Goal: Check status: Check status

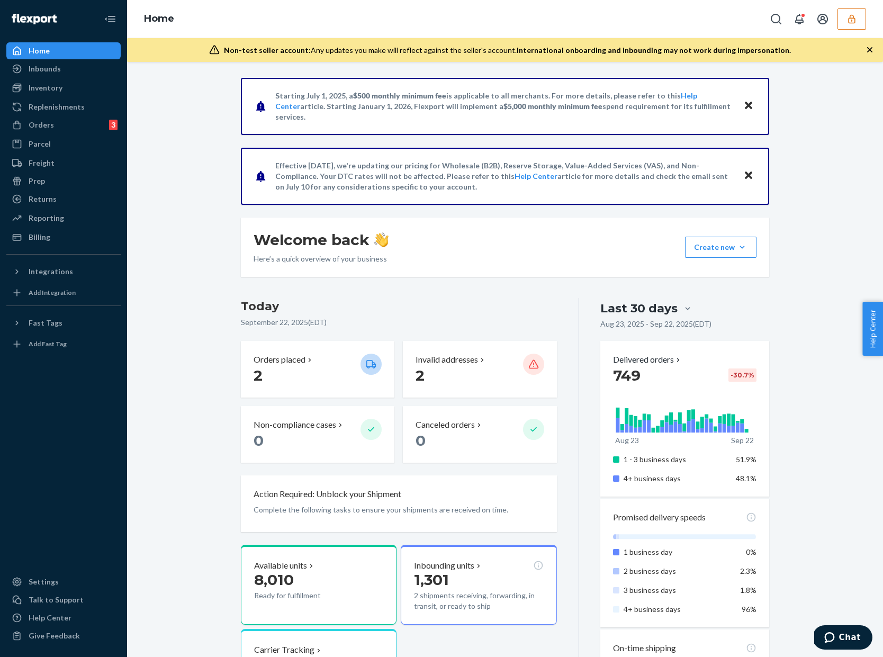
click at [846, 31] on div "Home" at bounding box center [505, 19] width 756 height 38
click at [853, 6] on div "Home" at bounding box center [505, 19] width 756 height 38
click at [853, 7] on div "Home" at bounding box center [505, 19] width 756 height 38
click at [852, 15] on icon "button" at bounding box center [851, 18] width 7 height 9
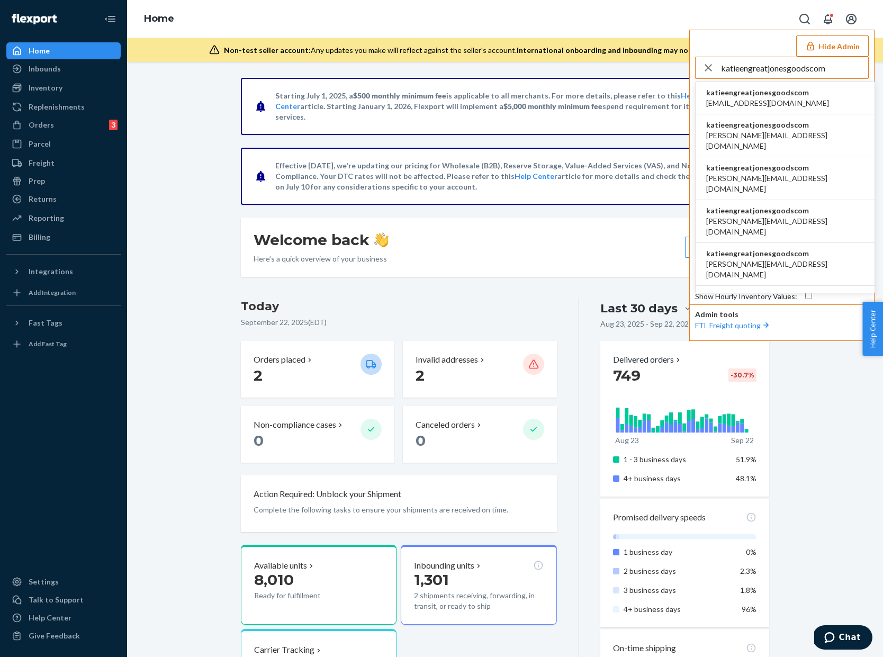
type input "katieengreatjonesgoodscom"
click at [795, 98] on span "accounting@greatjonesgoods.com" at bounding box center [767, 103] width 123 height 11
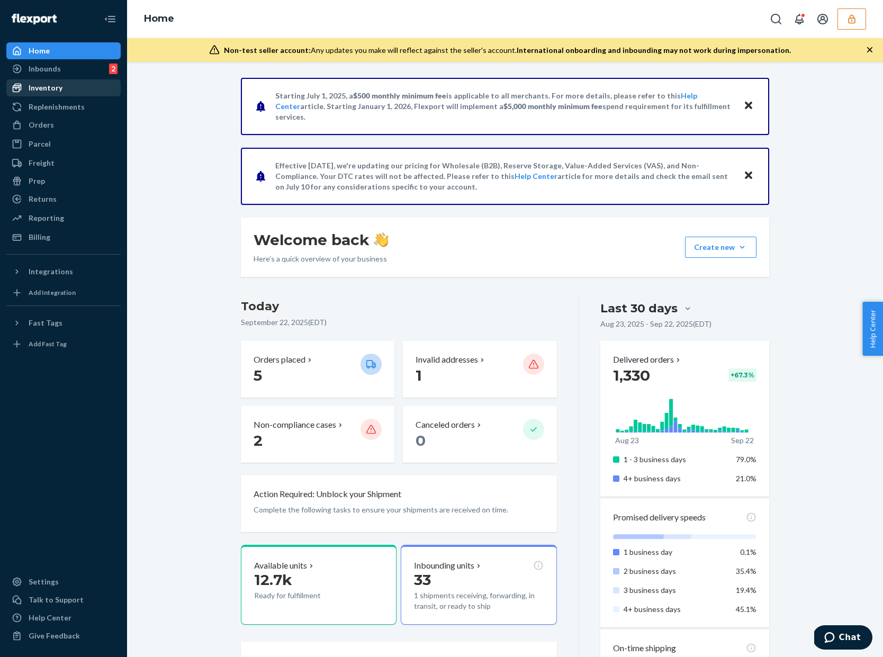
click at [77, 88] on div "Inventory" at bounding box center [63, 87] width 112 height 15
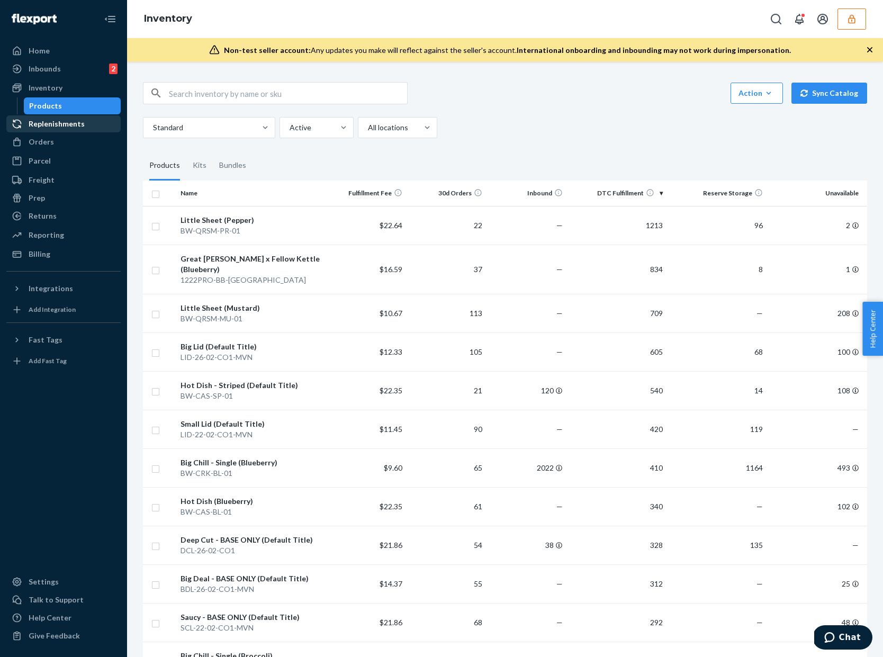
click at [89, 126] on div "Replenishments" at bounding box center [63, 123] width 112 height 15
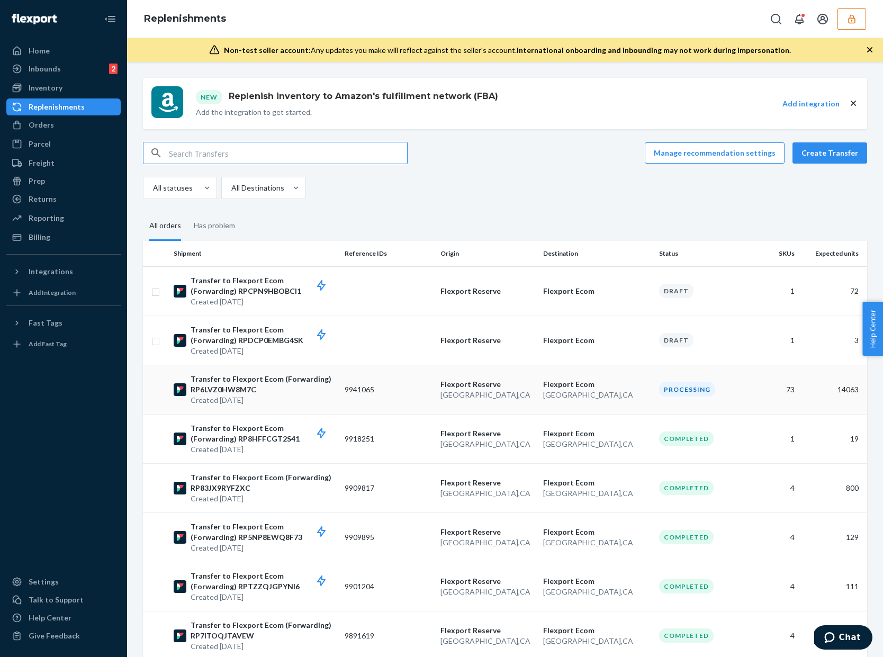
click at [391, 398] on td "9941065" at bounding box center [388, 389] width 96 height 49
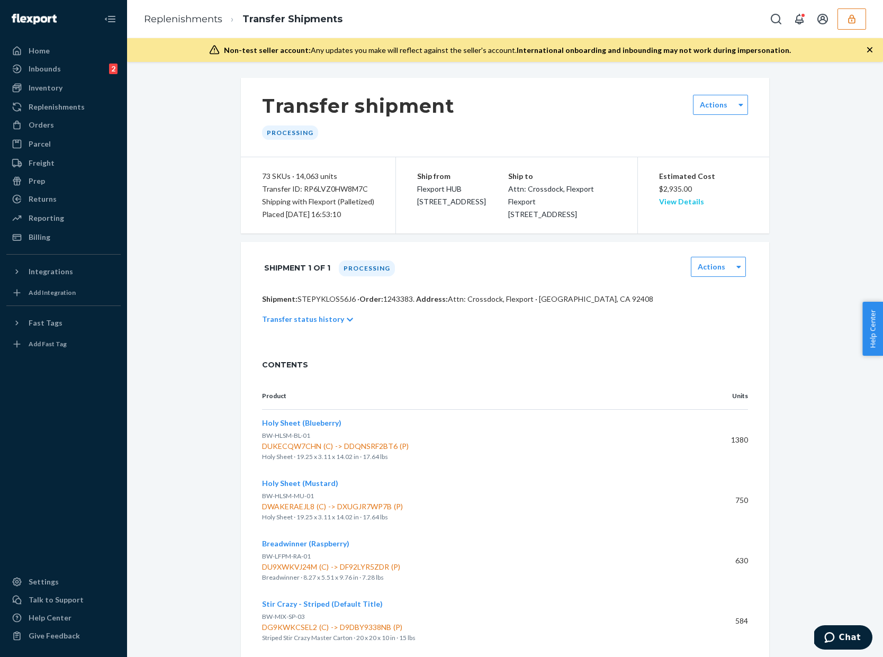
click at [682, 198] on link "View Details" at bounding box center [681, 201] width 45 height 9
click at [364, 451] on span "DUKECQW7CHN (C) -> DDQNSRF2BT6 (P)" at bounding box center [474, 446] width 424 height 11
click at [305, 451] on span "DUKECQW7CHN (C) -> DDQNSRF2BT6 (P)" at bounding box center [474, 446] width 424 height 11
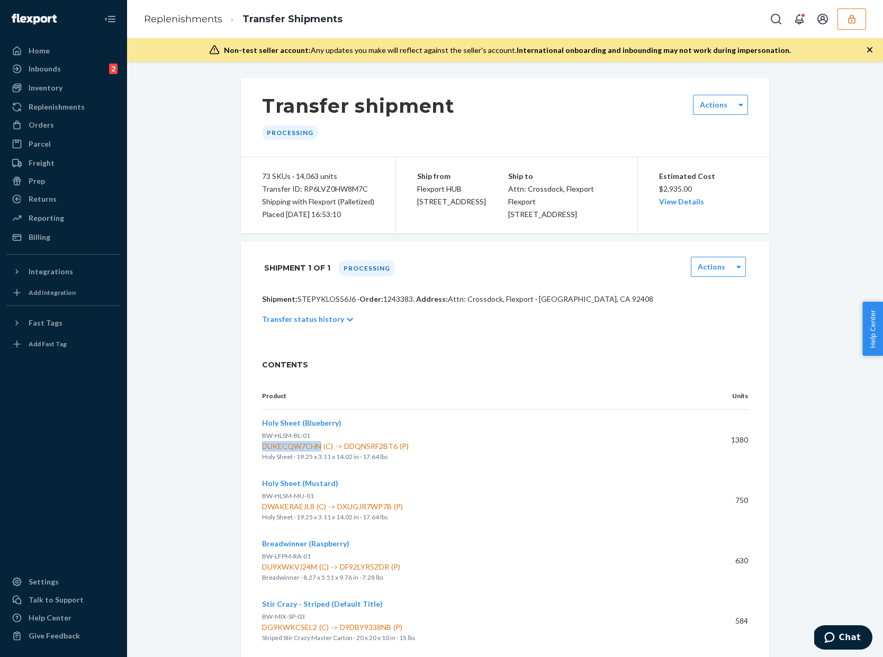
copy span "DUKECQW7CHN"
click at [691, 209] on div "Estimated Cost $2,935.00 View Details" at bounding box center [703, 195] width 132 height 76
click at [681, 197] on link "View Details" at bounding box center [681, 201] width 45 height 9
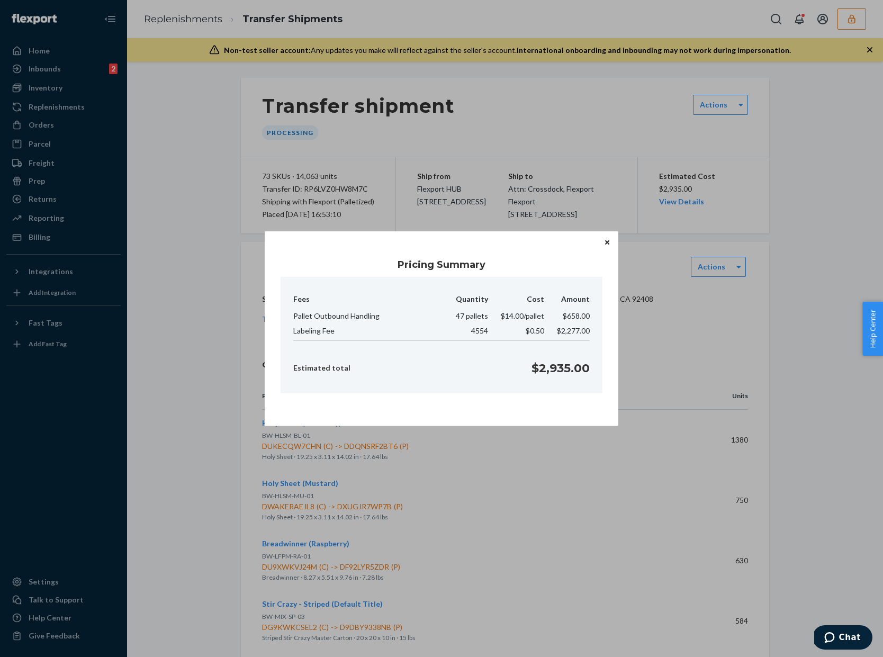
click at [647, 101] on div "Pricing Summary Fees Quantity Cost Amount Pallet Outbound Handling 47 pallets $…" at bounding box center [441, 328] width 883 height 657
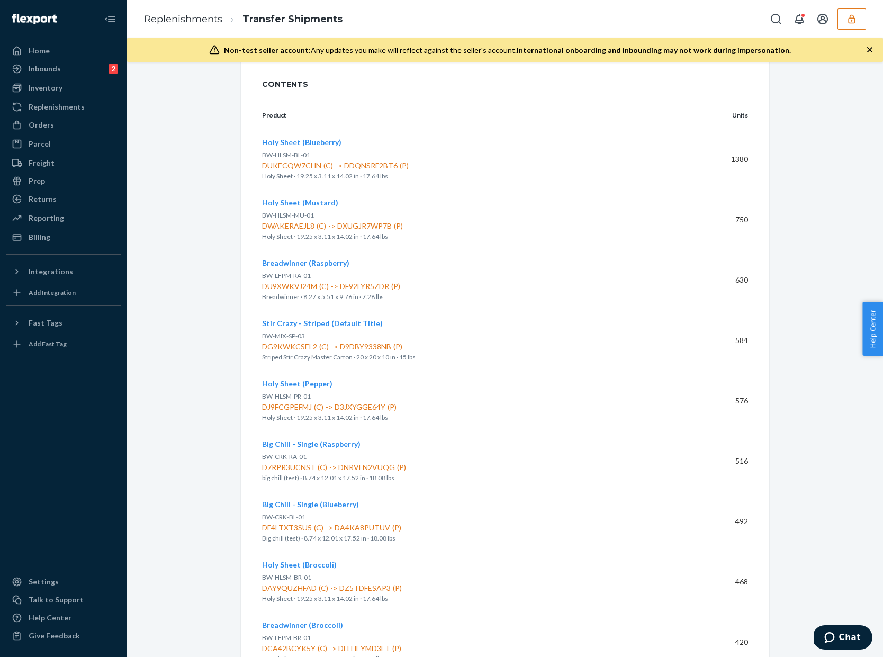
scroll to position [338, 0]
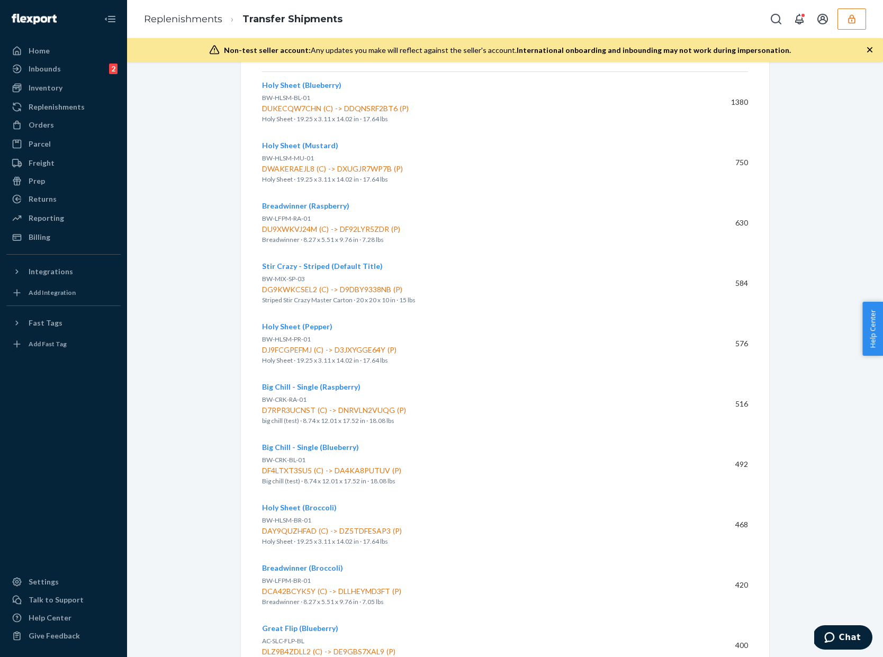
click at [472, 114] on span "DUKECQW7CHN (C) -> DDQNSRF2BT6 (P)" at bounding box center [474, 108] width 424 height 11
click at [466, 174] on span "DWAKERAEJL8 (C) -> DXUGJR7WP7B (P)" at bounding box center [474, 169] width 424 height 11
click at [466, 224] on p "BW-LFPM-RA-01" at bounding box center [474, 218] width 424 height 11
click at [473, 305] on p "Striped Stir Crazy Master Carton · 20 x 20 x 10 in · 15 lbs" at bounding box center [474, 300] width 424 height 11
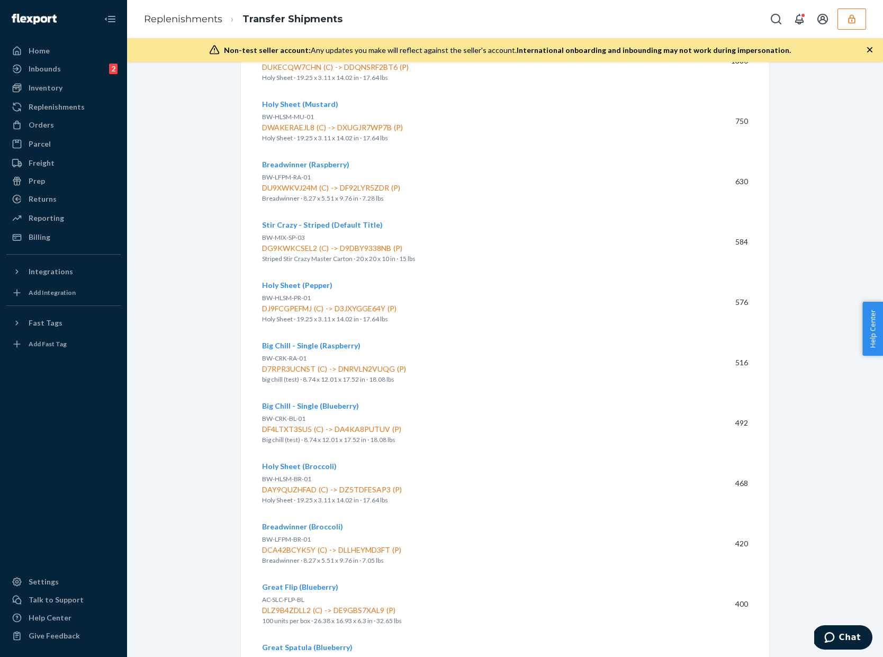
scroll to position [409, 0]
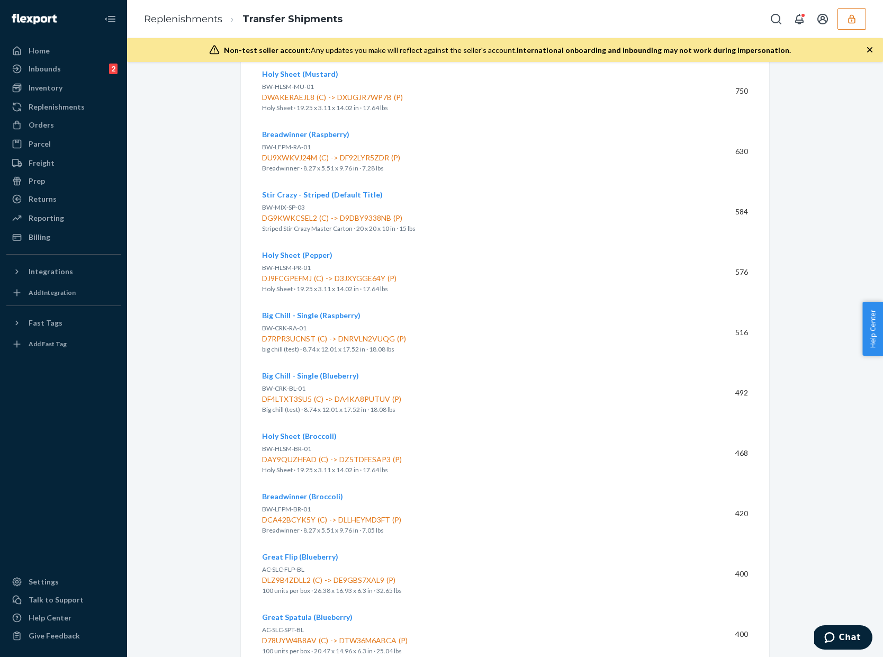
click at [474, 284] on span "DJ9FCGPEFMJ (C) -> D3JXYGGE64Y (P)" at bounding box center [474, 278] width 424 height 11
click at [474, 333] on div "Big Chill - Single (Raspberry) BW-CRK-RA-01 D7RPR3UCNST (C) -> DNRVLN2VUQG (P) …" at bounding box center [474, 332] width 424 height 44
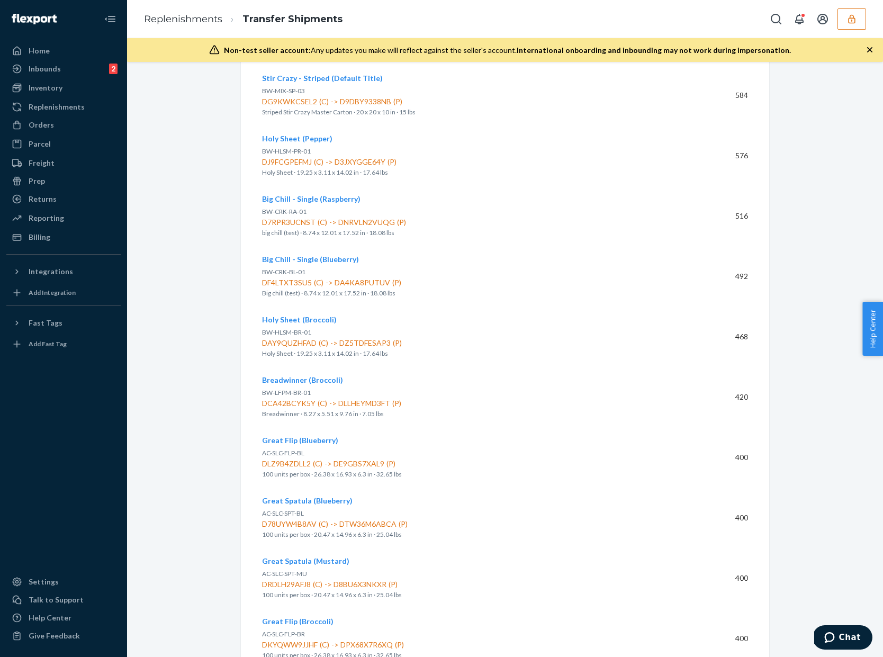
click at [469, 277] on p "BW-CRK-BL-01" at bounding box center [474, 272] width 424 height 11
click at [469, 338] on p "BW-HLSM-BR-01" at bounding box center [474, 332] width 424 height 11
click at [469, 398] on p "BW-LFPM-BR-01" at bounding box center [474, 392] width 424 height 11
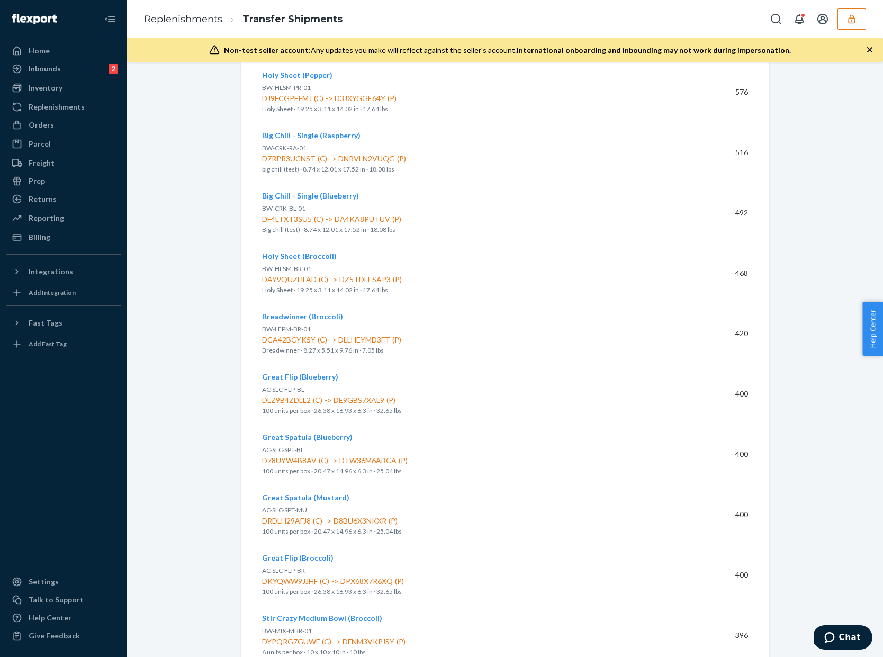
click at [468, 416] on p "100 units per box · 26.38 x 16.93 x 6.3 in · 32.65 lbs" at bounding box center [474, 410] width 424 height 11
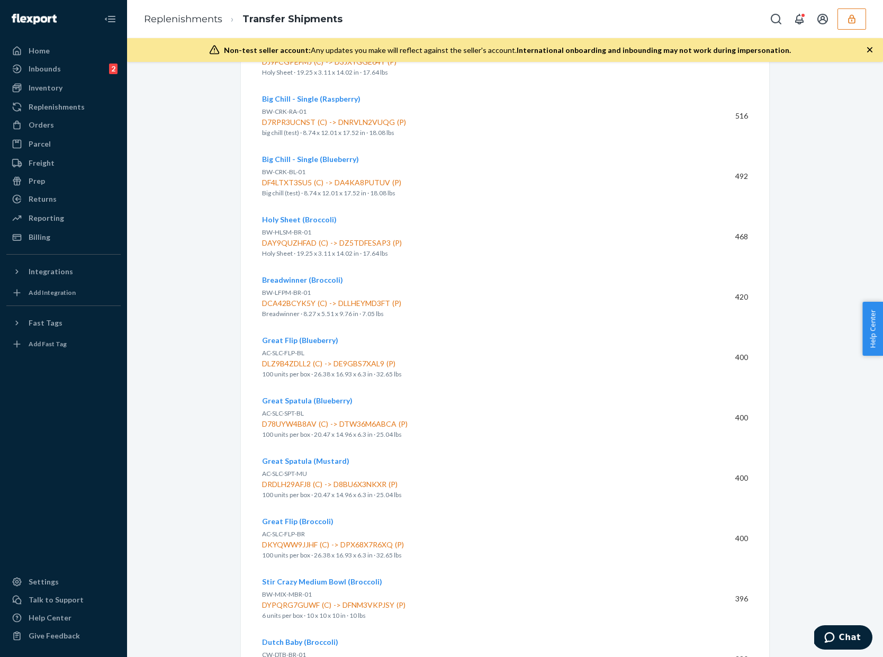
click at [468, 419] on p "AC-SLC-SPT-BL" at bounding box center [474, 413] width 424 height 11
click at [469, 471] on div "Great Spatula (Mustard) AC-SLC-SPT-MU DRDLH29AFJ8 (C) -> D8BU6X3NKXR (P) 100 un…" at bounding box center [474, 478] width 424 height 44
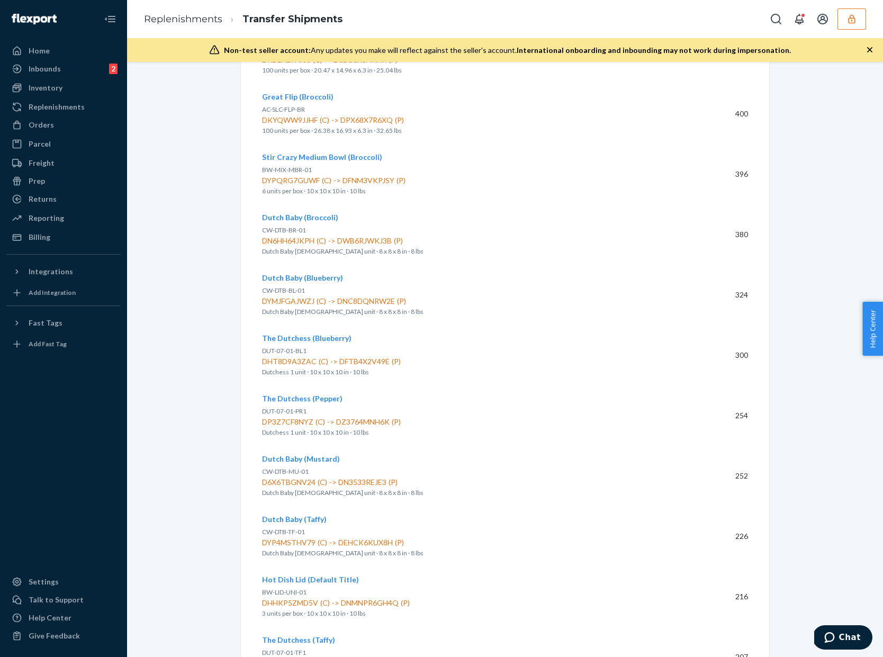
scroll to position [0, 0]
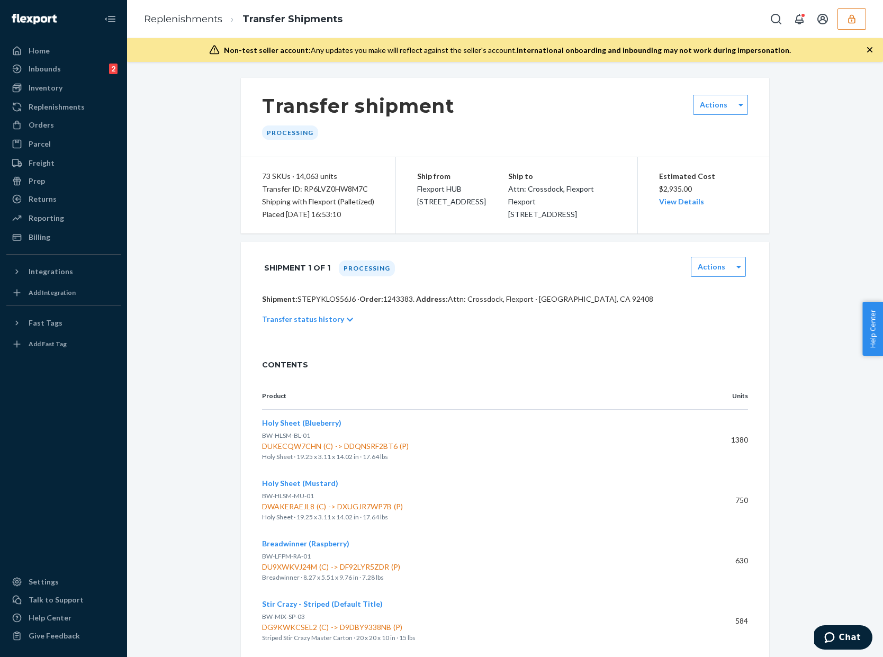
click at [686, 211] on div "Estimated Cost $2,935.00 View Details" at bounding box center [703, 195] width 132 height 76
click at [686, 206] on link "View Details" at bounding box center [681, 201] width 45 height 9
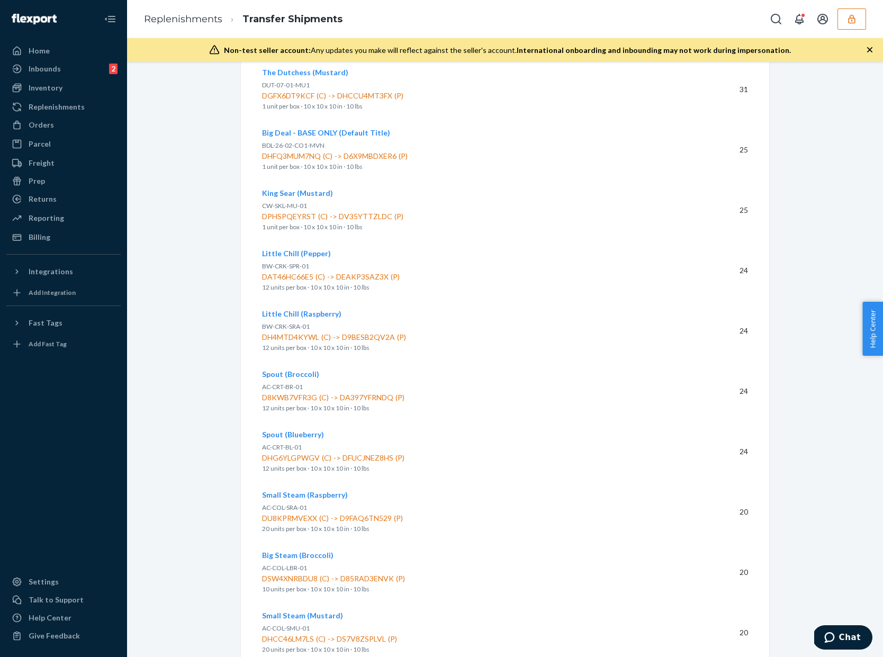
scroll to position [4208, 0]
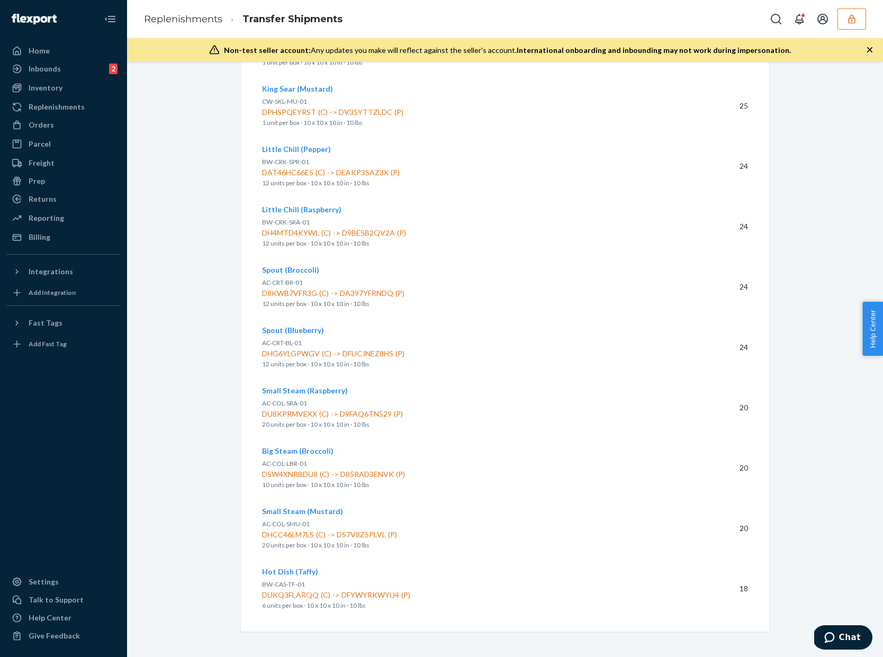
click at [442, 579] on p "BW-CAS-TF-01" at bounding box center [474, 584] width 424 height 11
click at [304, 594] on span "DUKQ3FLARQQ (C) -> DFYWYRKWYU4 (P)" at bounding box center [474, 595] width 424 height 11
copy span "DUKQ3FLARQQ"
click at [309, 537] on span "DHCC46LM7LS (C) -> DS7V8ZSPLVL (P)" at bounding box center [474, 534] width 424 height 11
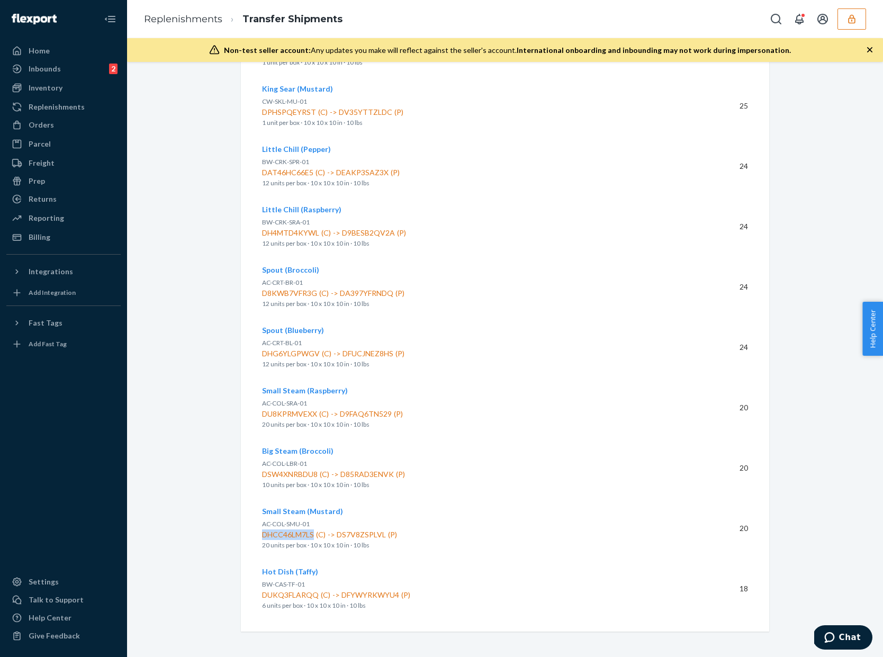
click at [309, 537] on span "DHCC46LM7LS (C) -> DS7V8ZSPLVL (P)" at bounding box center [474, 534] width 424 height 11
copy span "DHCC46LM7LS"
click at [297, 476] on span "DSW4XNRBDU8 (C) -> D85RAD3ENVK (P)" at bounding box center [474, 474] width 424 height 11
copy span "DSW4XNRBDU8"
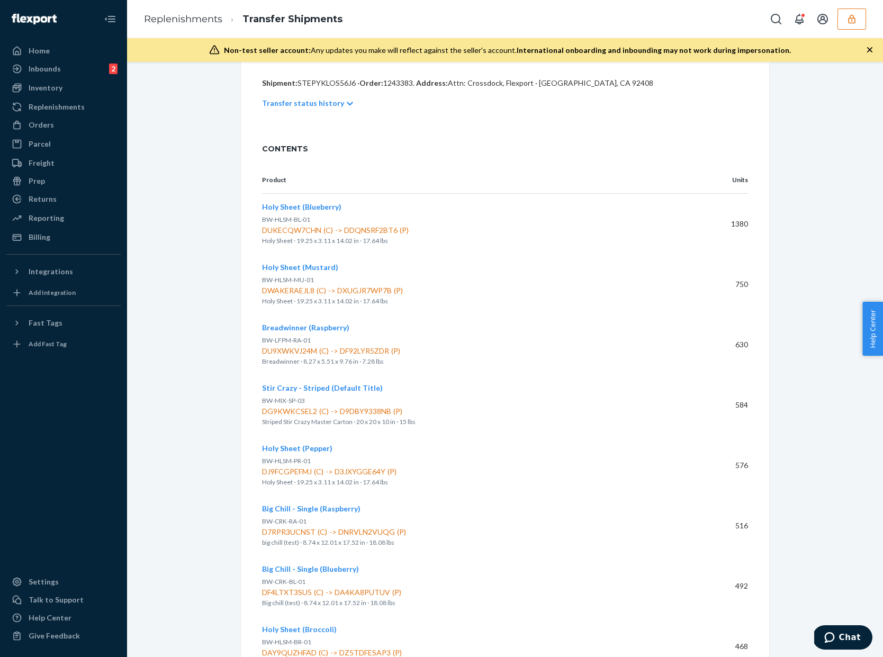
scroll to position [0, 0]
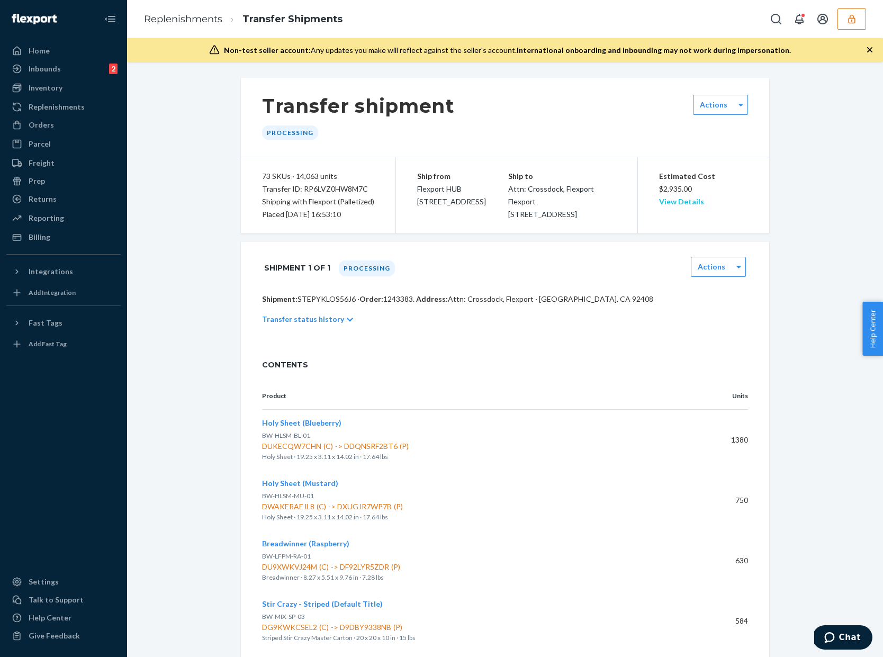
click at [681, 202] on link "View Details" at bounding box center [681, 201] width 45 height 9
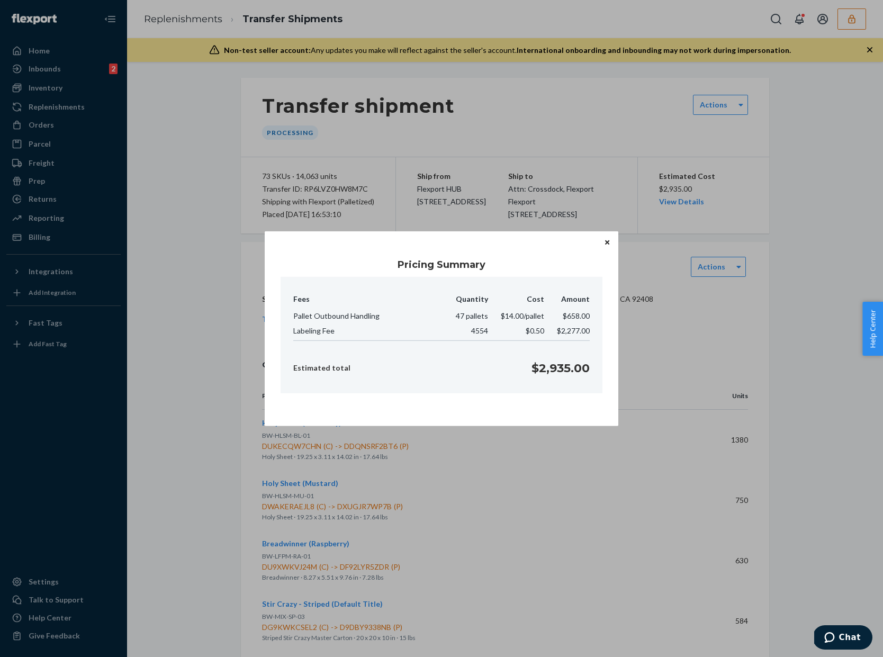
click at [609, 243] on icon "Close" at bounding box center [607, 242] width 4 height 6
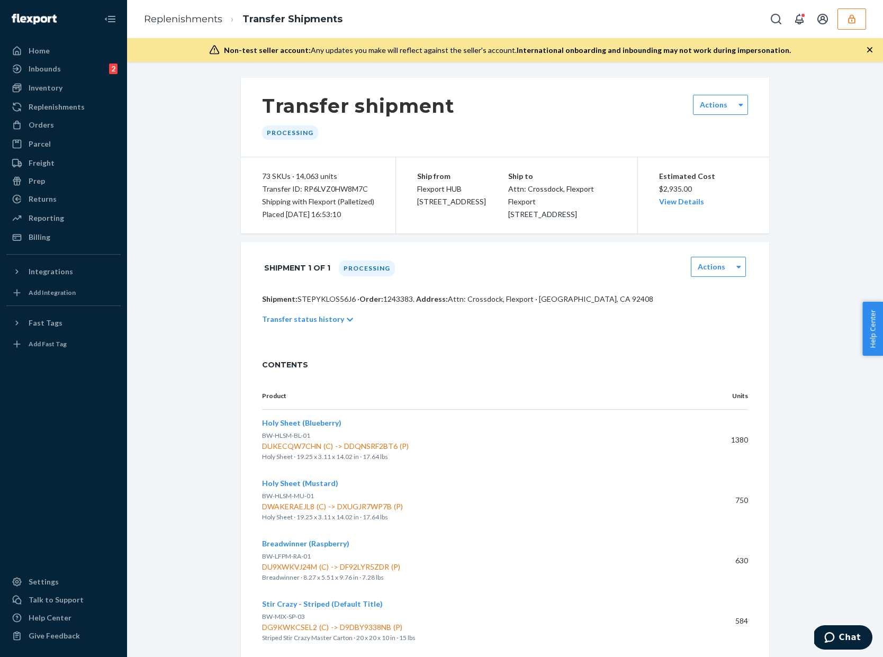
click at [667, 207] on div "Estimated Cost $2,935.00 View Details" at bounding box center [703, 189] width 89 height 38
click at [669, 207] on div "Estimated Cost $2,935.00 View Details" at bounding box center [703, 189] width 89 height 38
click at [681, 205] on link "View Details" at bounding box center [681, 201] width 45 height 9
